Goal: Information Seeking & Learning: Find specific fact

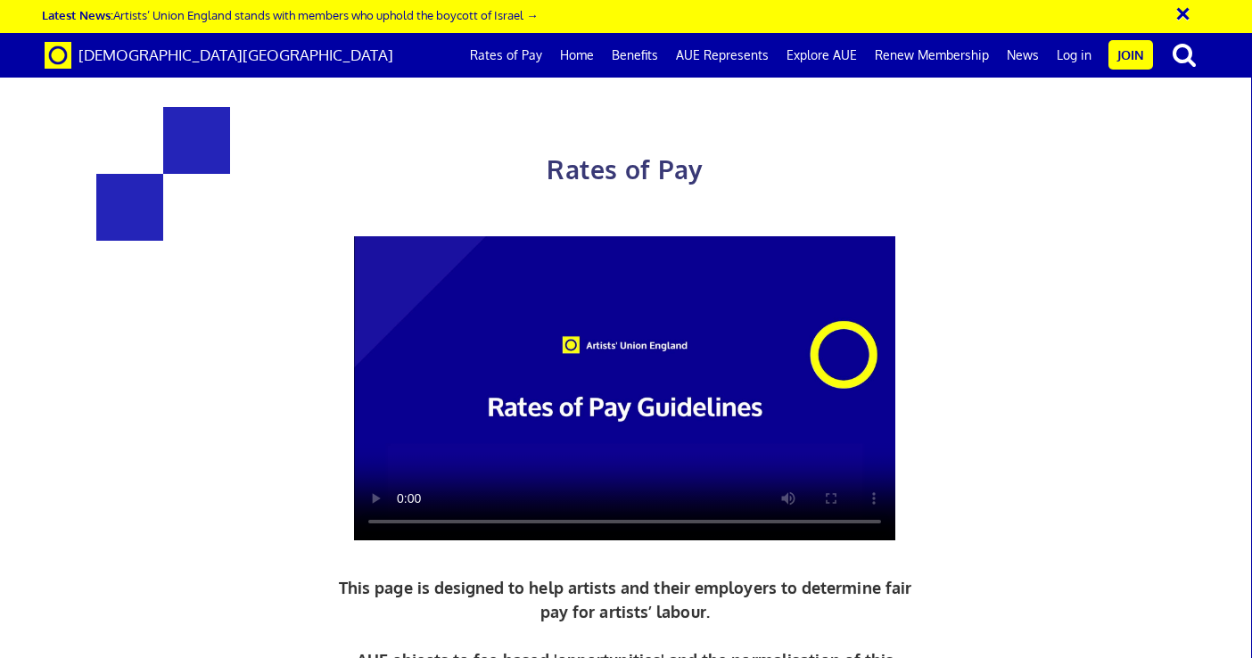
scroll to position [602, 0]
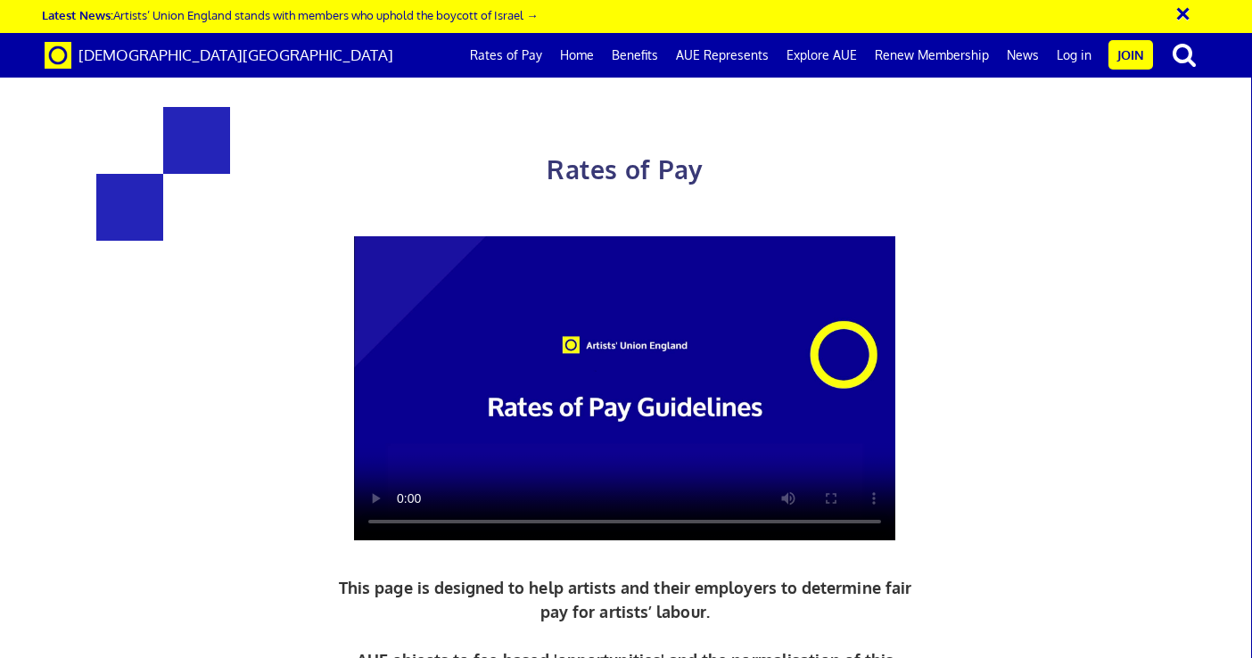
scroll to position [778, 0]
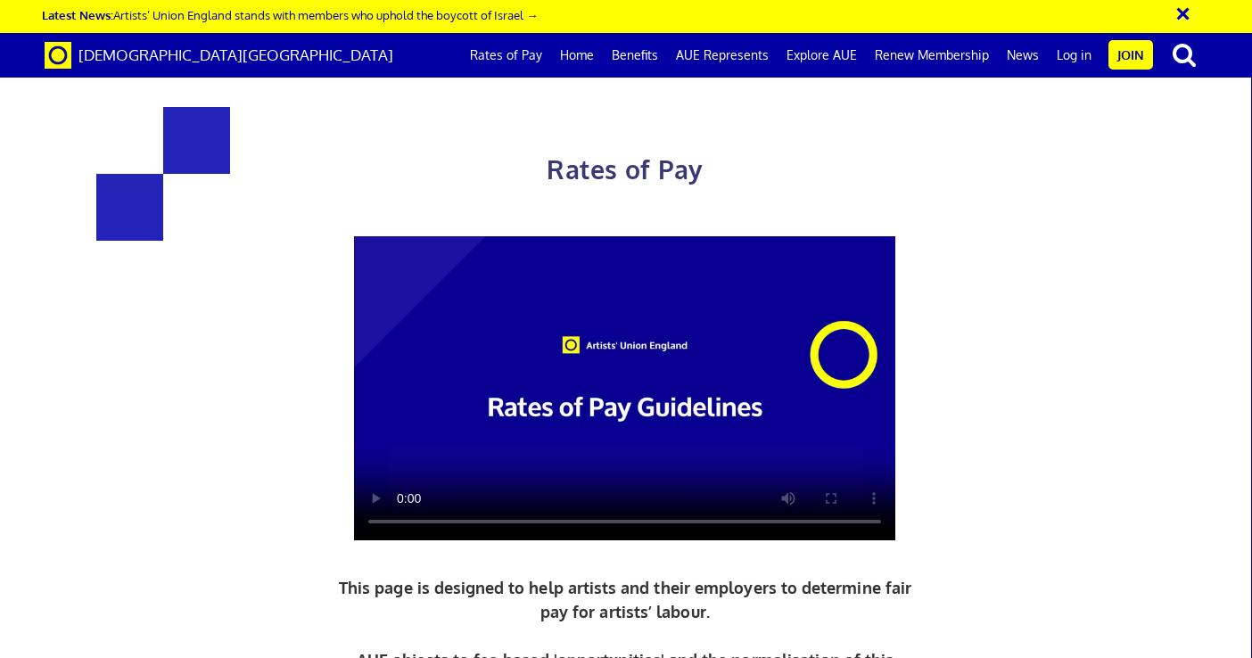
scroll to position [1817, 0]
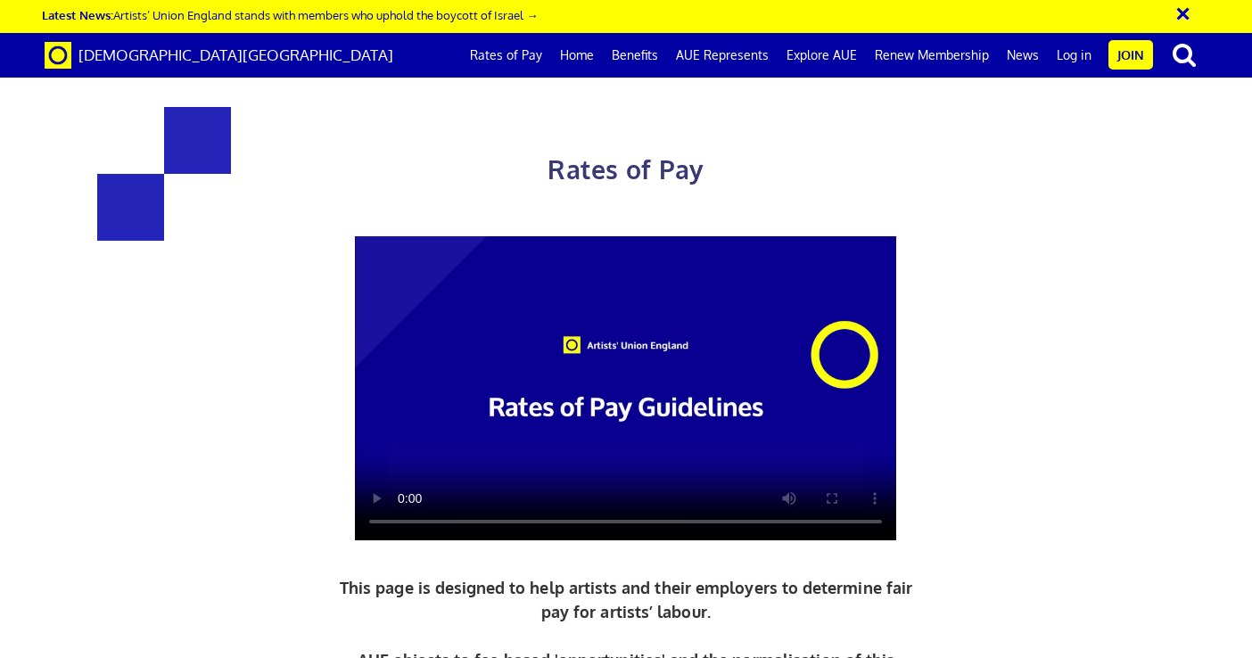
click at [823, 56] on link "Explore AUE" at bounding box center [822, 55] width 88 height 45
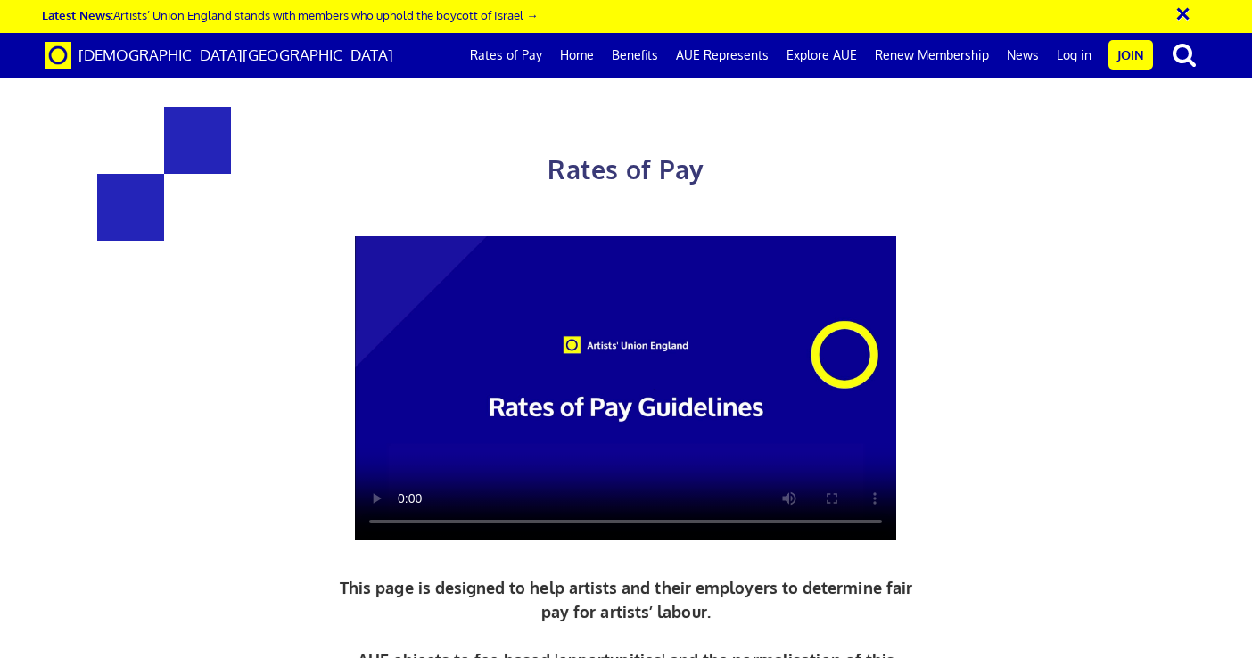
scroll to position [3416, 0]
click at [761, 49] on link "AUE Represents" at bounding box center [722, 55] width 111 height 45
click at [572, 57] on link "Home" at bounding box center [577, 55] width 52 height 45
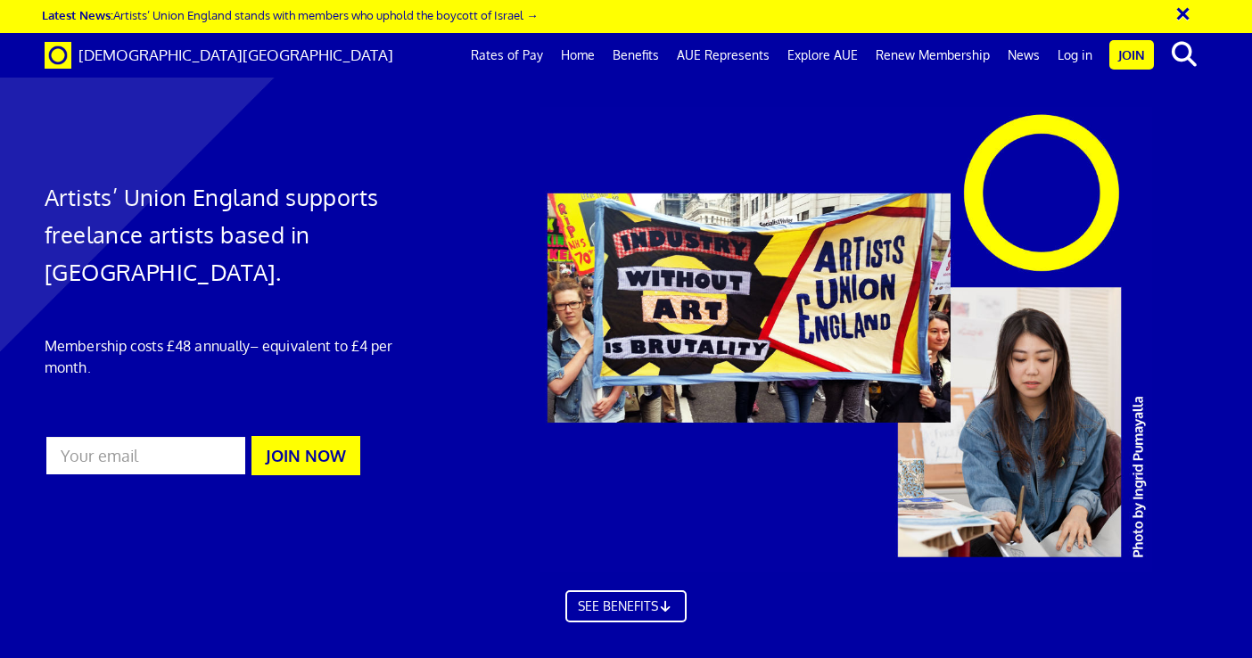
scroll to position [0, 9]
